Goal: Task Accomplishment & Management: Manage account settings

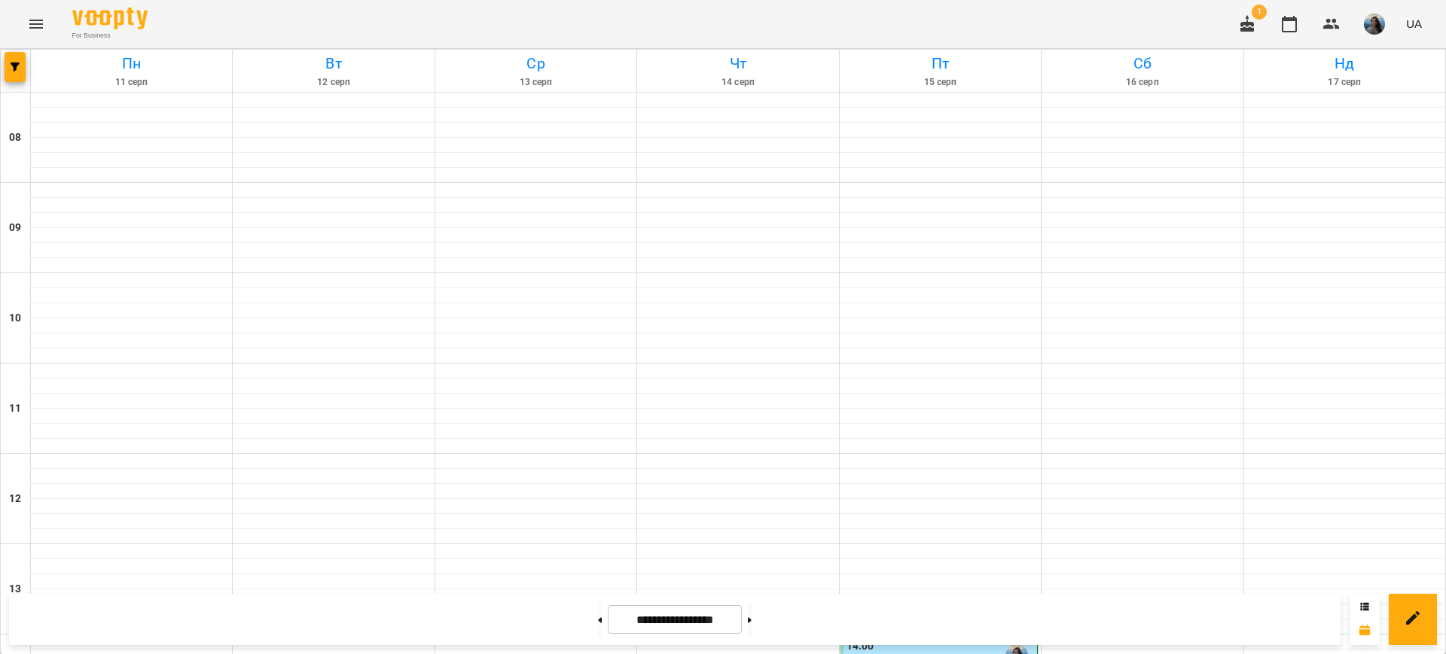
scroll to position [753, 0]
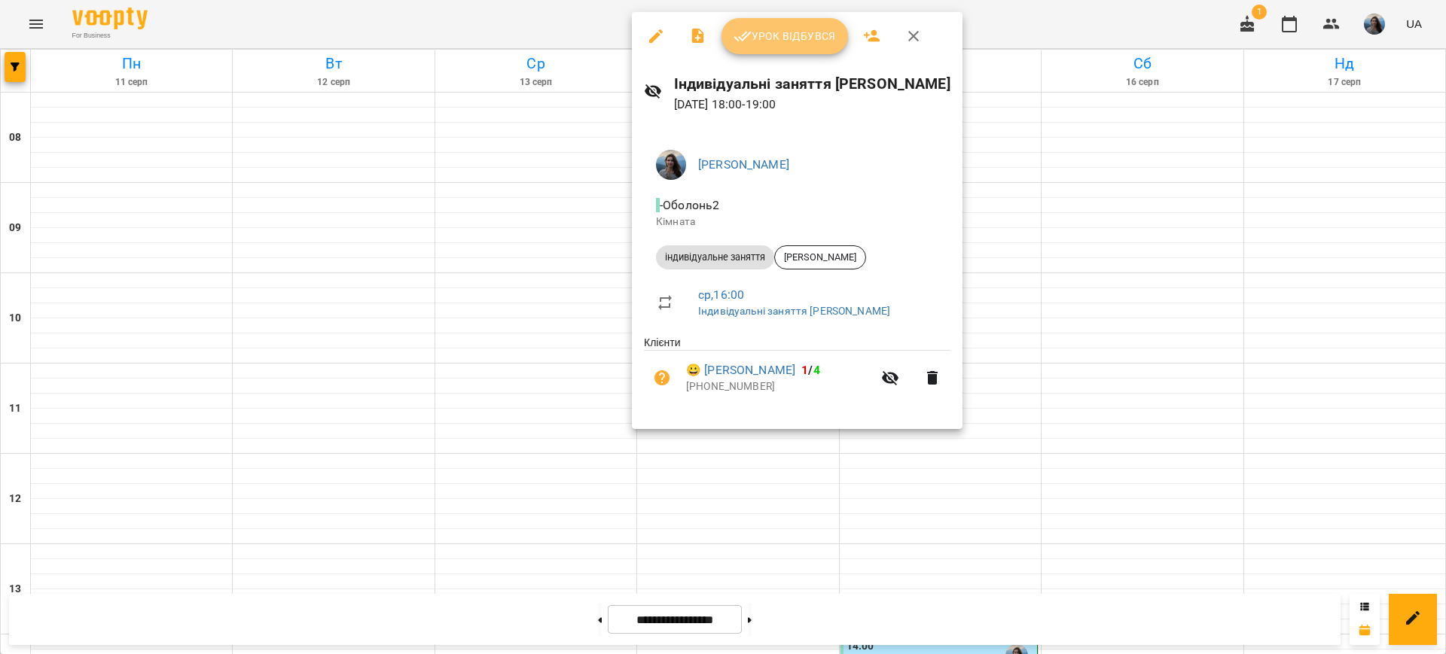
click at [776, 39] on span "Урок відбувся" at bounding box center [785, 36] width 102 height 18
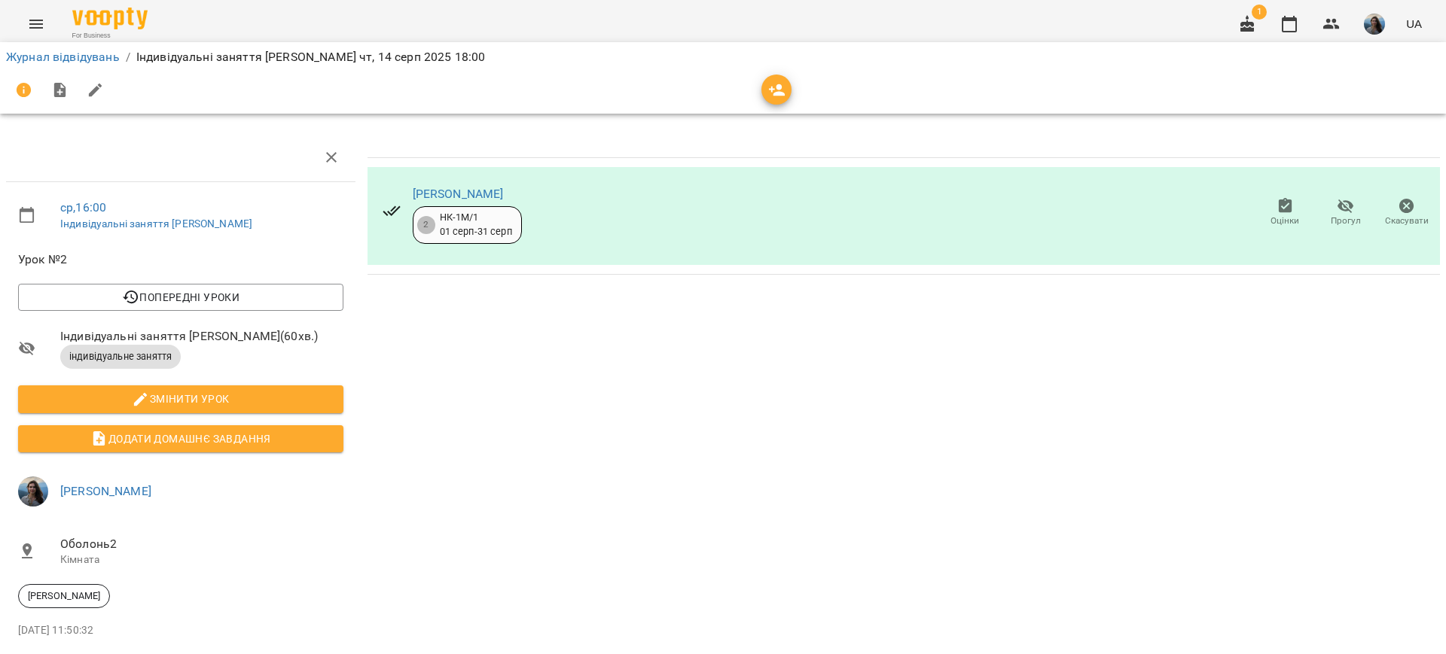
click at [1247, 23] on icon "button" at bounding box center [1247, 23] width 14 height 17
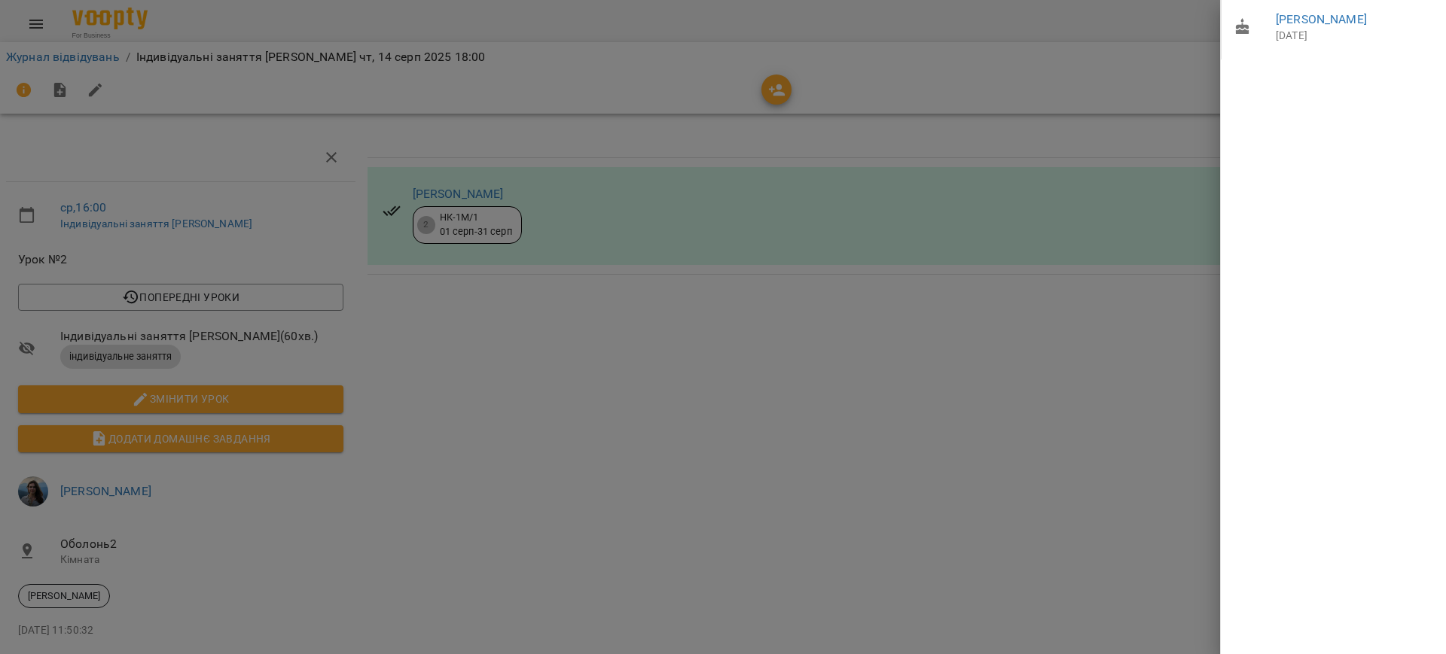
click at [1157, 20] on div at bounding box center [723, 327] width 1446 height 654
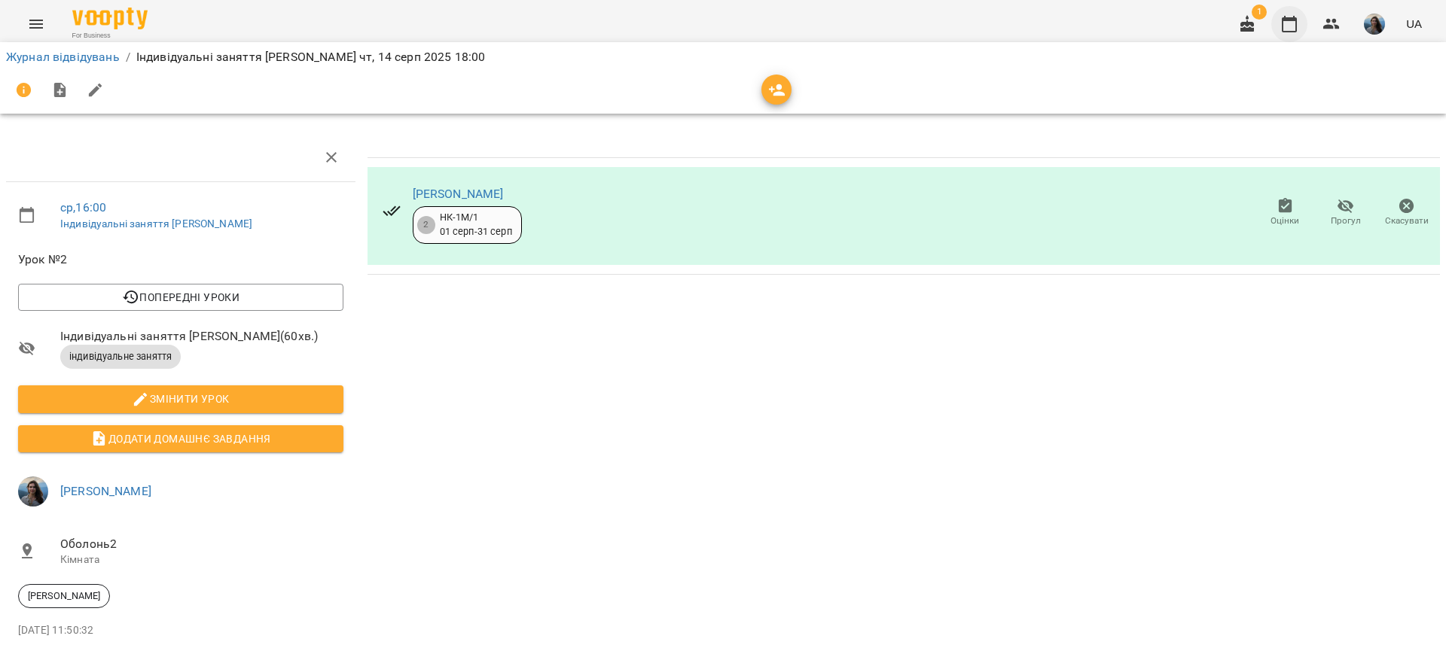
click at [1286, 23] on icon "button" at bounding box center [1289, 24] width 18 height 18
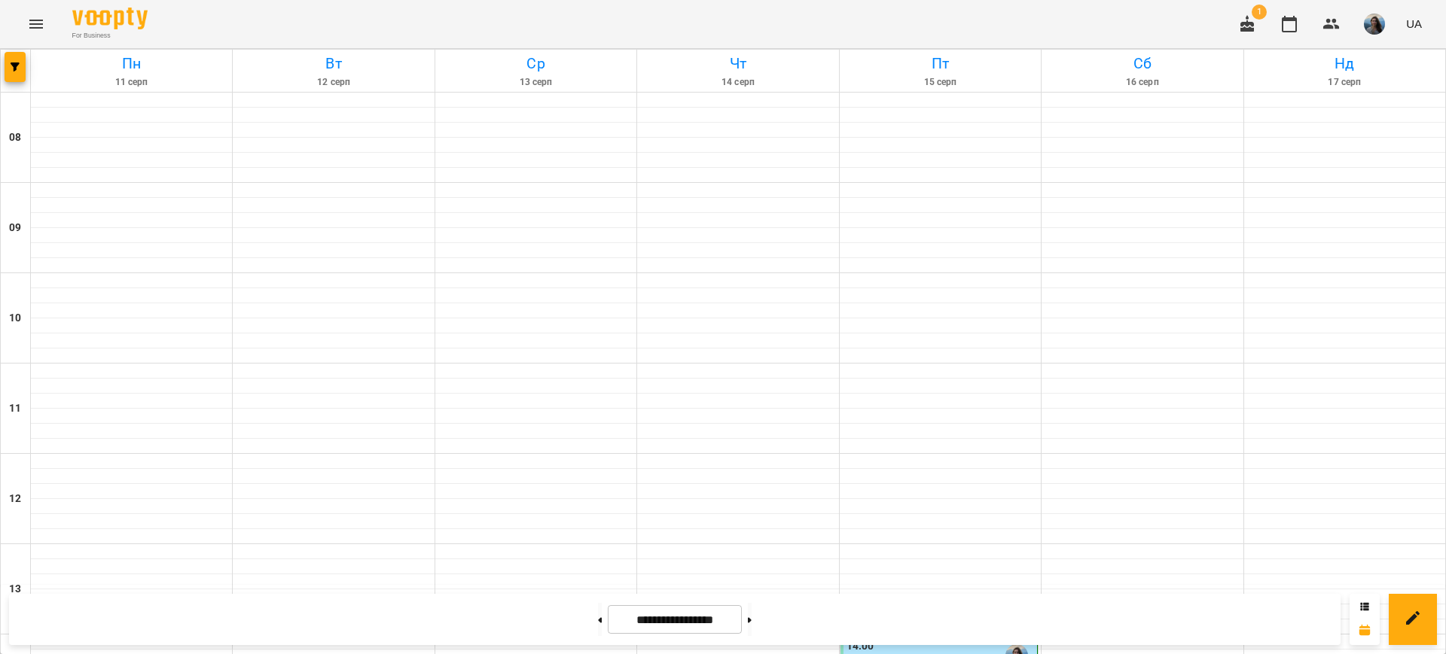
scroll to position [659, 0]
click at [752, 616] on button at bounding box center [750, 619] width 4 height 33
click at [752, 623] on button at bounding box center [750, 619] width 4 height 33
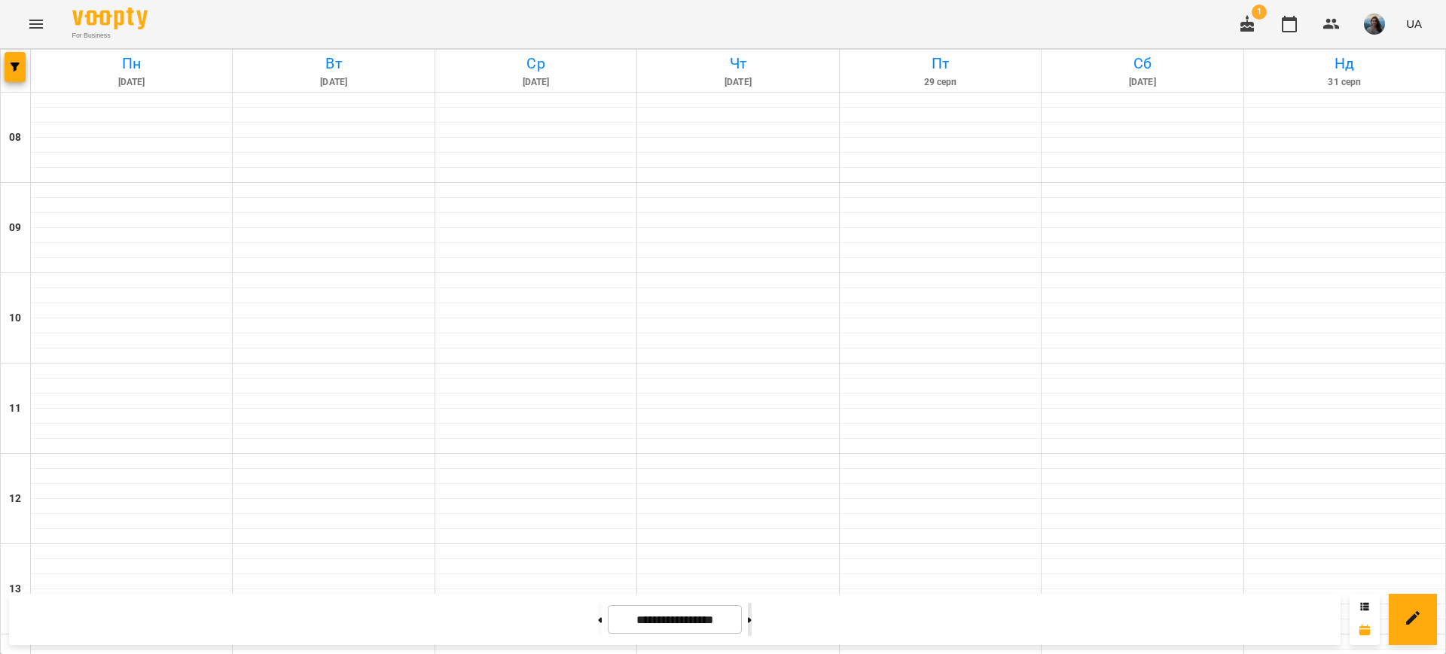
click at [752, 624] on button at bounding box center [750, 619] width 4 height 33
click at [648, 620] on input "**********" at bounding box center [675, 620] width 134 height 29
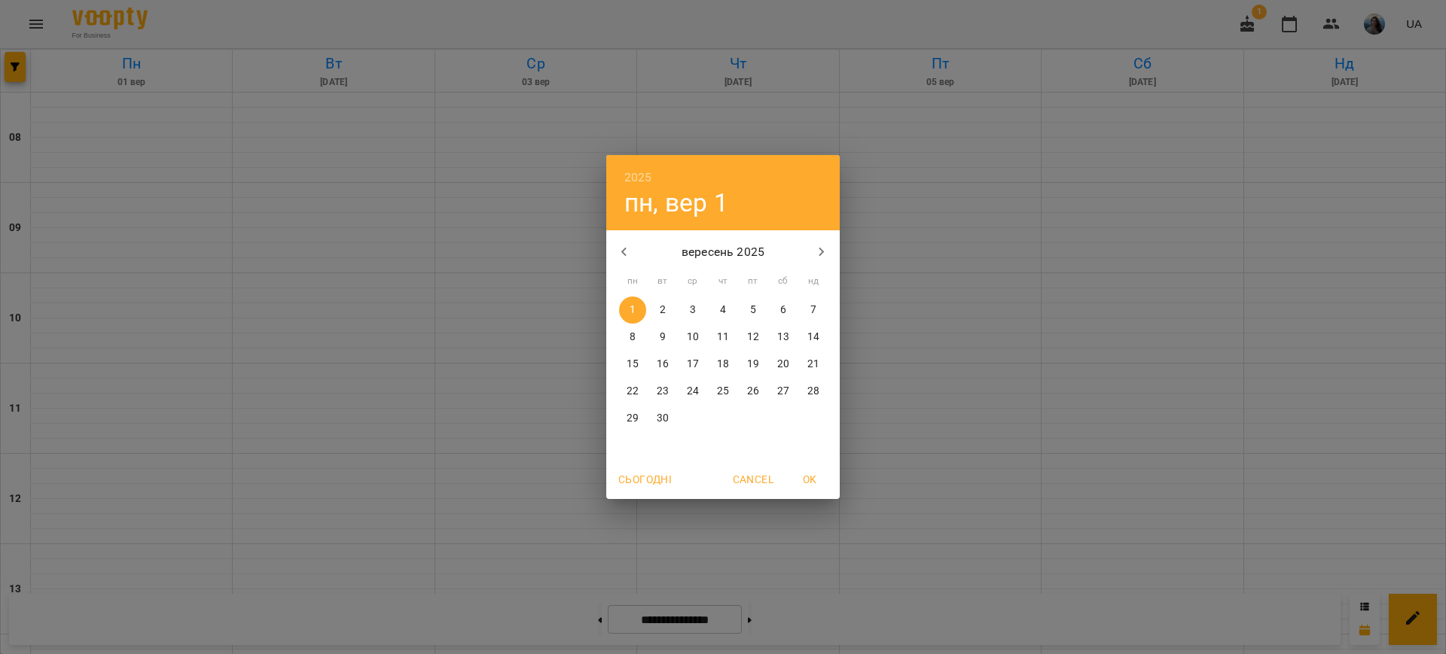
click at [625, 252] on icon "button" at bounding box center [624, 252] width 18 height 18
click at [636, 388] on p "18" at bounding box center [633, 391] width 12 height 15
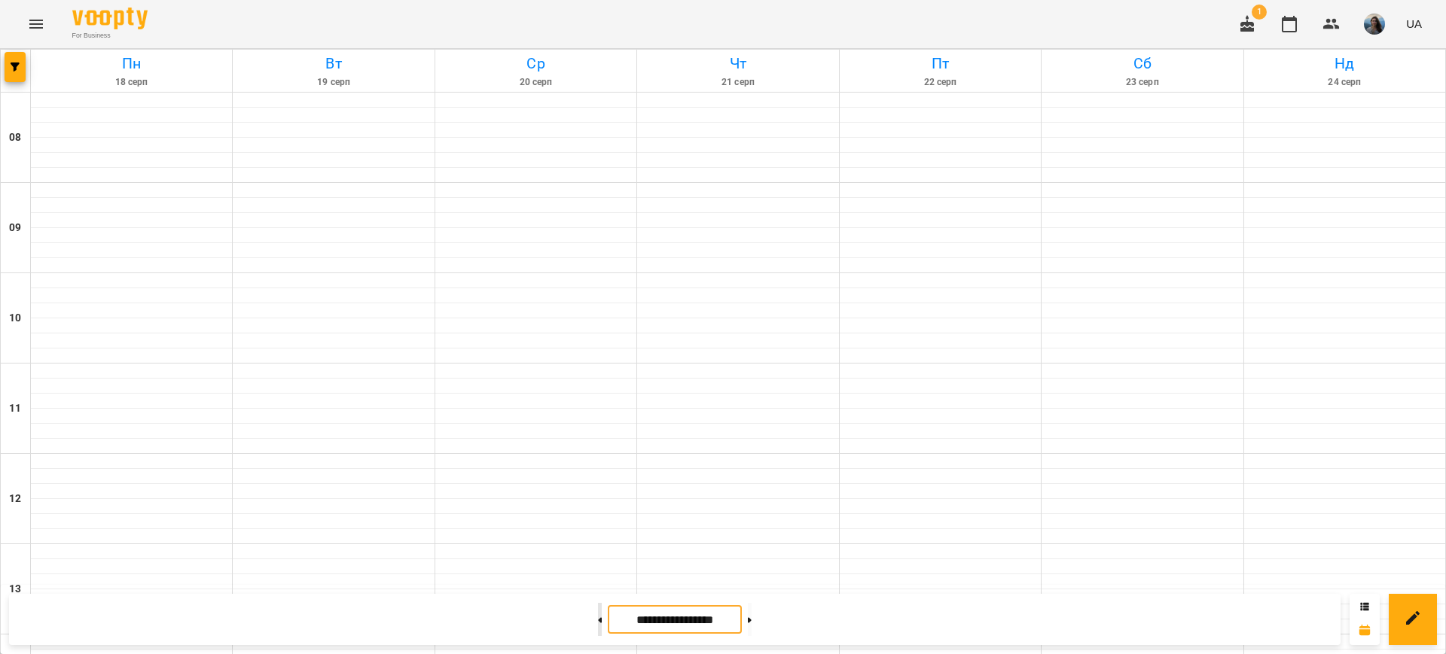
click at [598, 614] on button at bounding box center [600, 619] width 4 height 33
click at [598, 623] on button at bounding box center [600, 619] width 4 height 33
click at [752, 619] on button at bounding box center [750, 619] width 4 height 33
type input "**********"
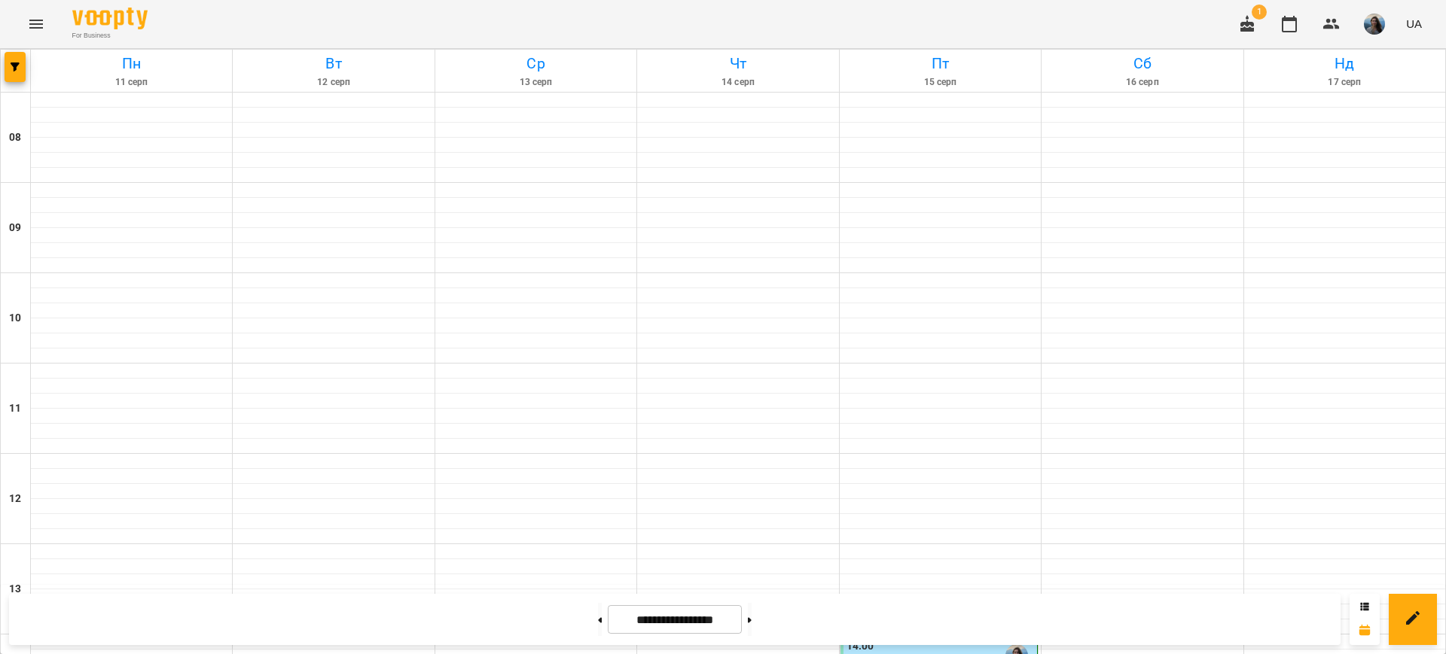
scroll to position [583, 0]
